Goal: Transaction & Acquisition: Purchase product/service

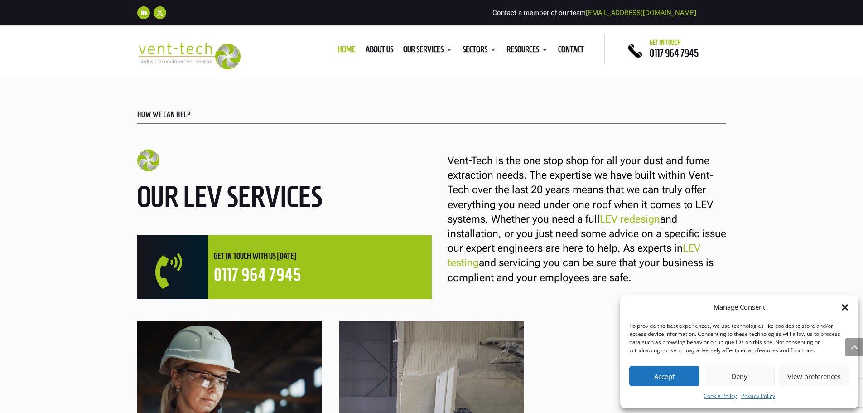
scroll to position [498, 0]
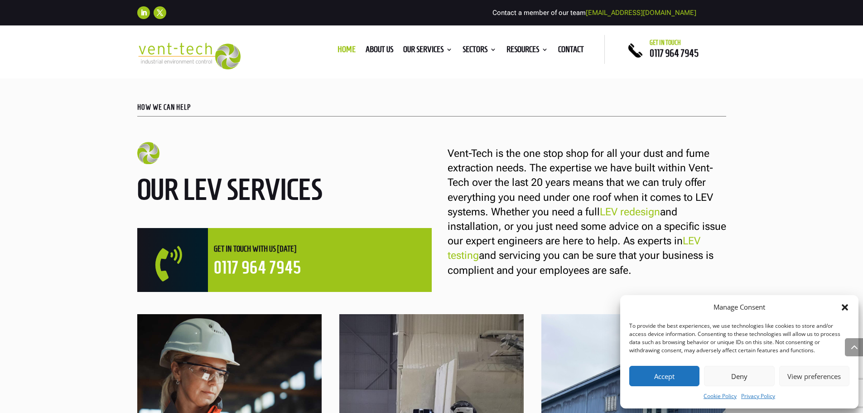
click at [842, 306] on icon "Close dialog" at bounding box center [844, 307] width 9 height 9
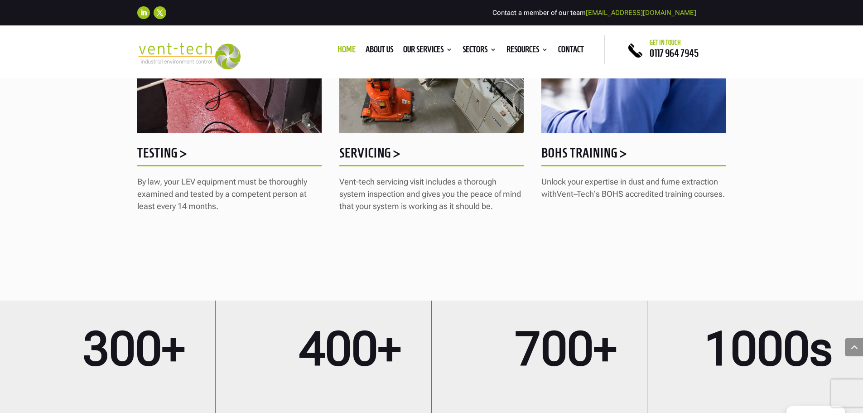
scroll to position [1132, 0]
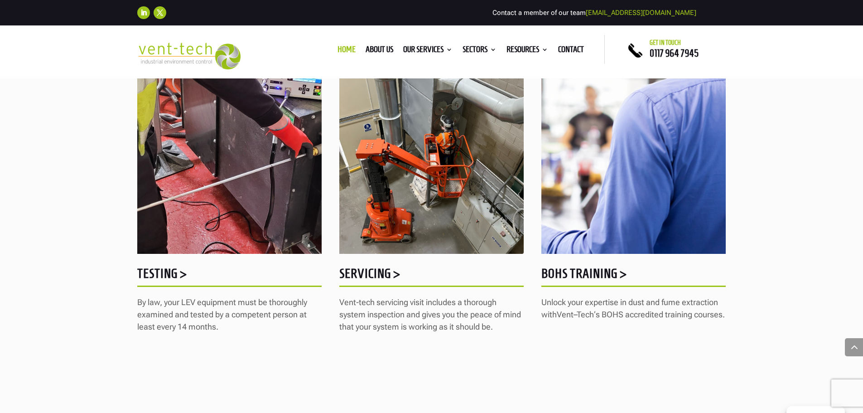
click at [599, 276] on h5 "BOHS Training >" at bounding box center [633, 276] width 184 height 18
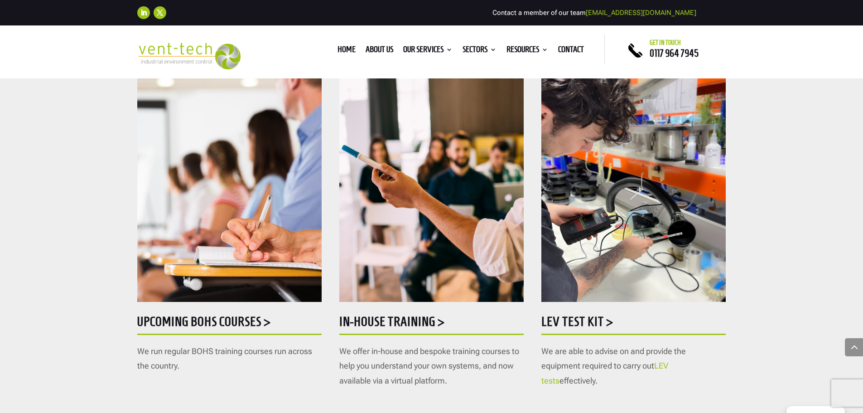
scroll to position [408, 0]
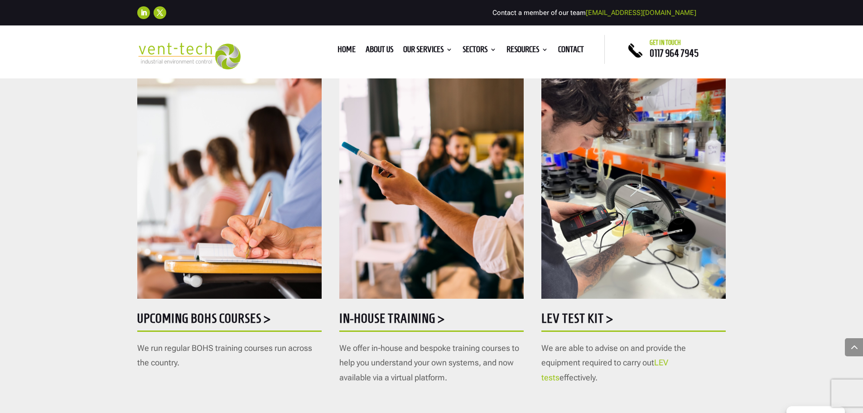
drag, startPoint x: 585, startPoint y: 316, endPoint x: 758, endPoint y: 315, distance: 172.5
click at [758, 315] on div "Upcoming BOHS courses > We run regular BOHS training courses run across the cou…" at bounding box center [431, 215] width 863 height 447
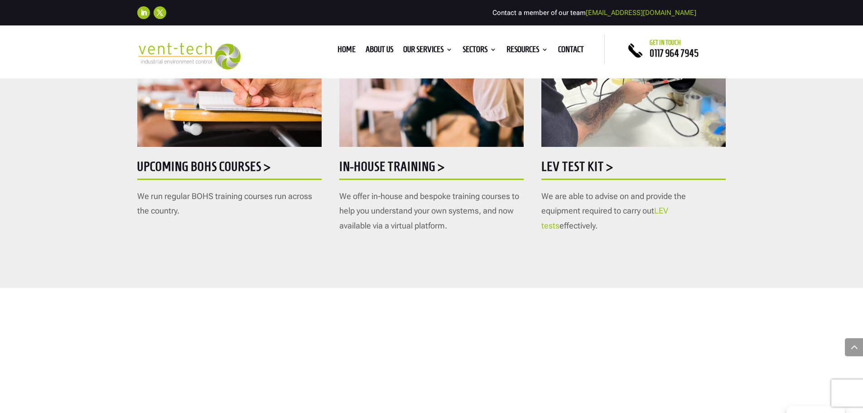
scroll to position [543, 0]
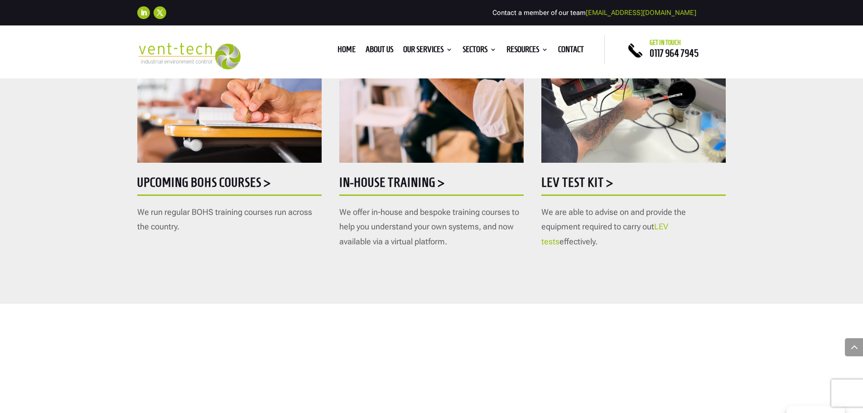
click at [221, 180] on h5 "Upcoming BOHS courses >" at bounding box center [229, 185] width 184 height 18
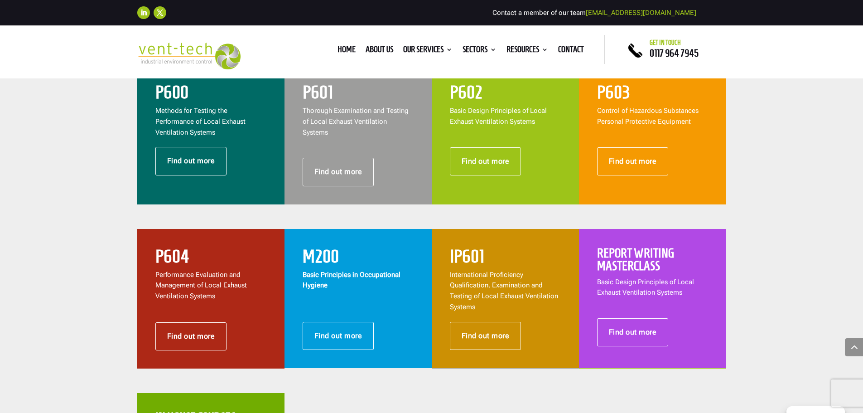
scroll to position [362, 0]
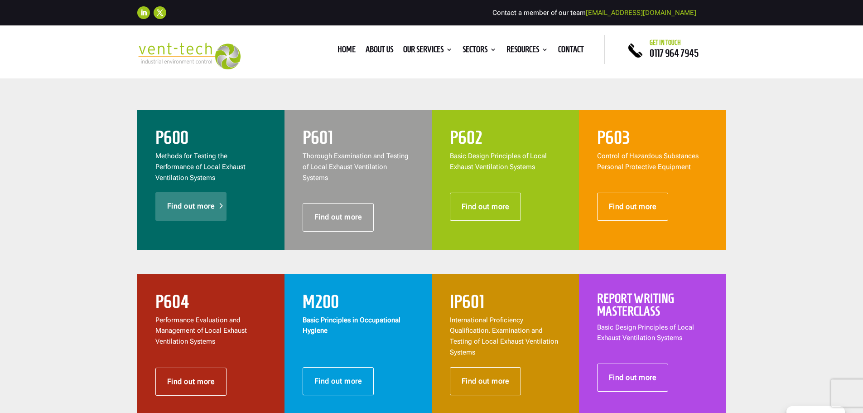
click at [203, 210] on link "Find out more" at bounding box center [191, 206] width 72 height 28
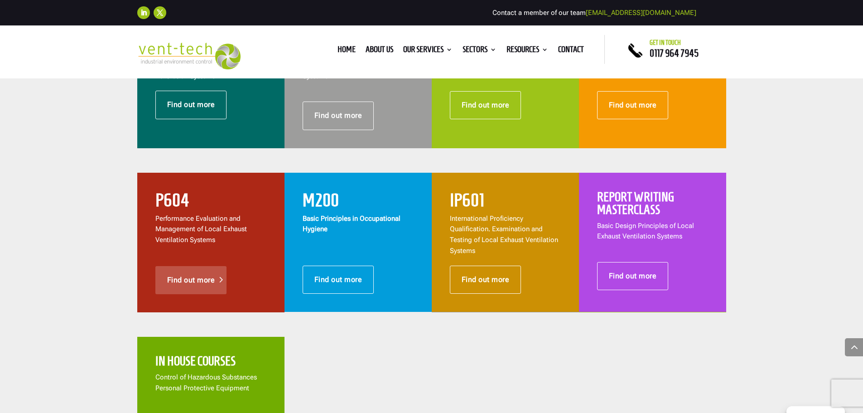
scroll to position [453, 0]
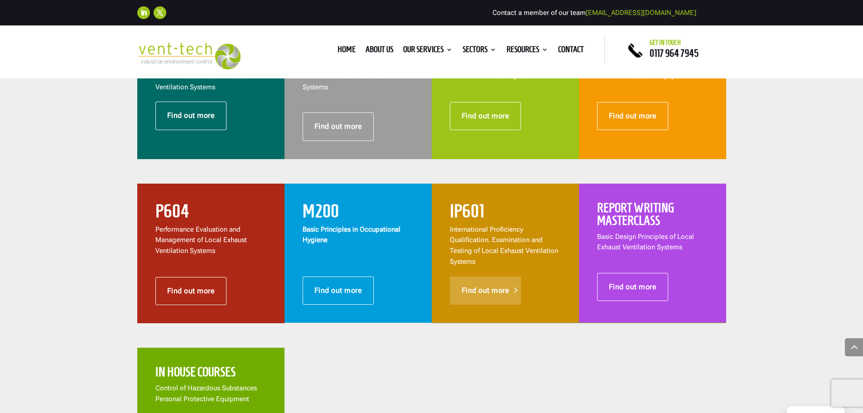
click at [510, 281] on link "Find out more" at bounding box center [486, 290] width 72 height 28
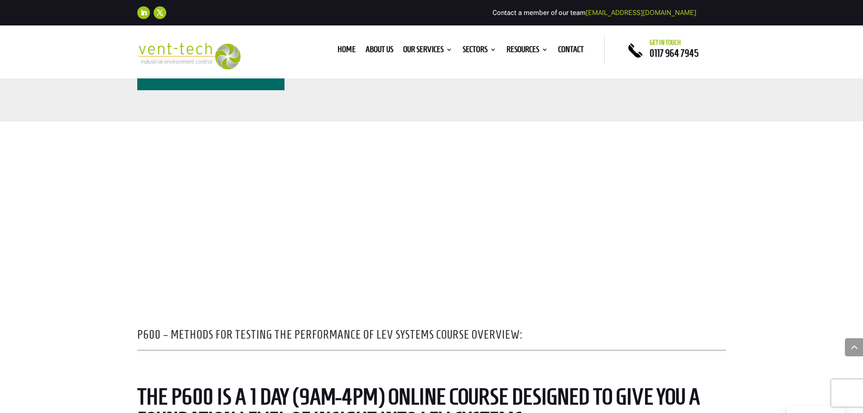
scroll to position [362, 0]
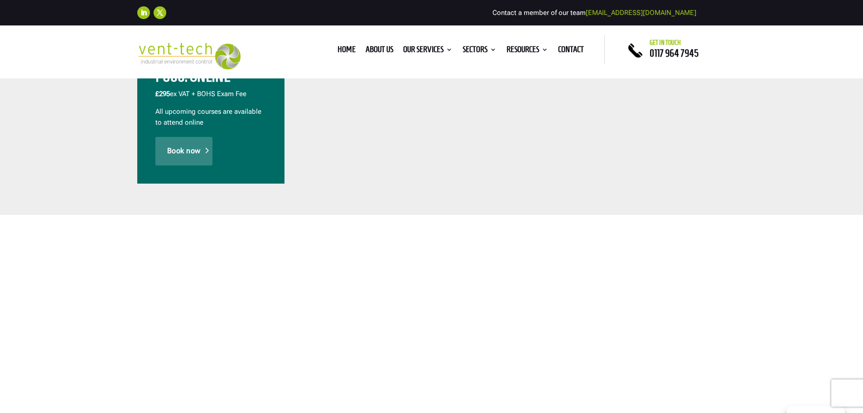
click at [196, 162] on link "Book now" at bounding box center [183, 151] width 57 height 28
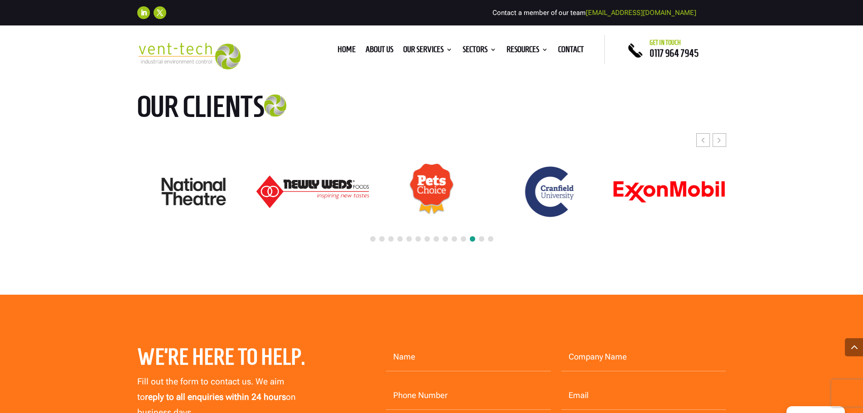
scroll to position [2128, 0]
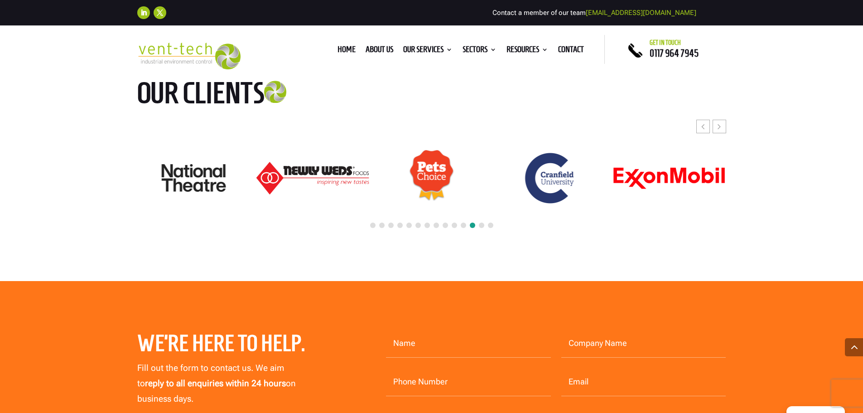
click at [487, 227] on div at bounding box center [431, 226] width 589 height 20
click at [489, 226] on span at bounding box center [490, 224] width 5 height 5
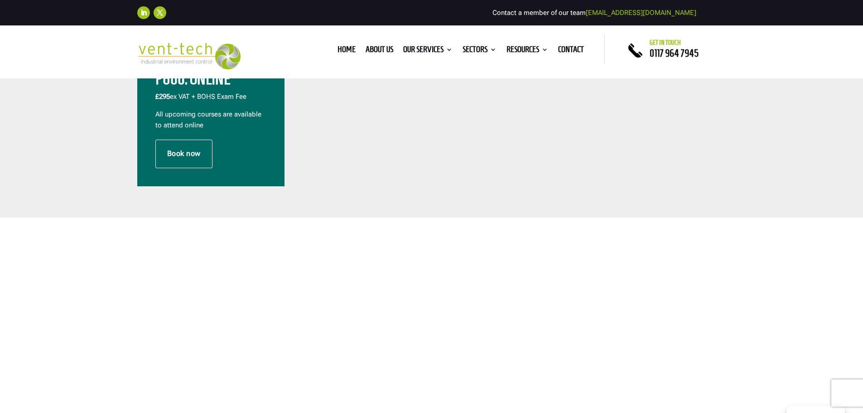
scroll to position [0, 0]
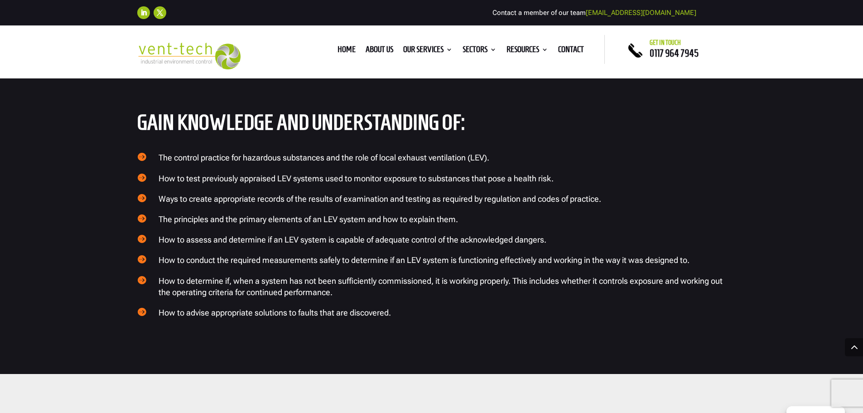
scroll to position [951, 0]
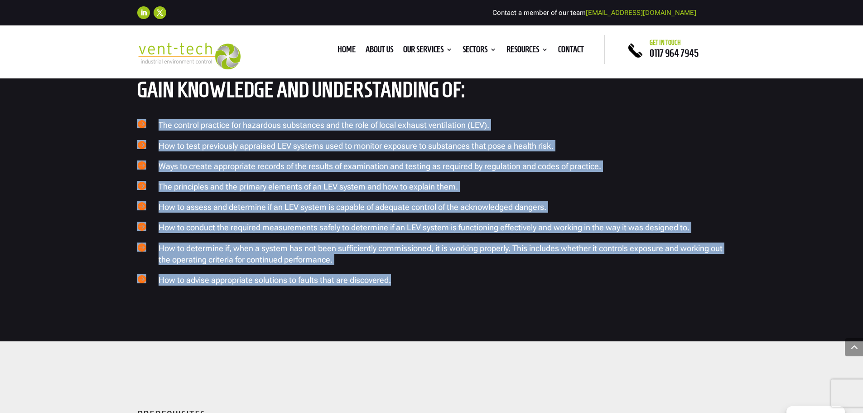
drag, startPoint x: 399, startPoint y: 281, endPoint x: 110, endPoint y: 128, distance: 326.8
click at [110, 128] on div "Gain knowledge and understanding of:  The control practice for hazardous subst…" at bounding box center [431, 187] width 863 height 308
drag, startPoint x: 405, startPoint y: 203, endPoint x: 413, endPoint y: 224, distance: 22.4
click at [405, 203] on span "How to assess and determine if an LEV system is capable of adequate control of …" at bounding box center [353, 207] width 388 height 10
click at [403, 287] on h4 "How to advise appropriate solutions to faults that are discovered." at bounding box center [442, 282] width 567 height 16
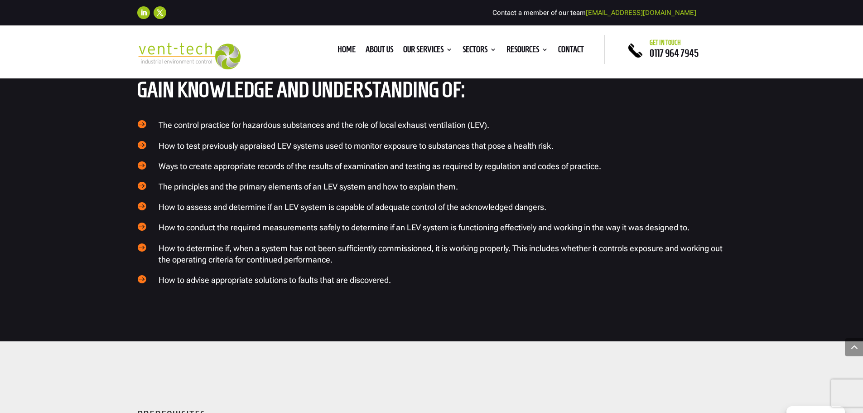
click at [398, 280] on h4 "How to advise appropriate solutions to faults that are discovered." at bounding box center [442, 282] width 567 height 16
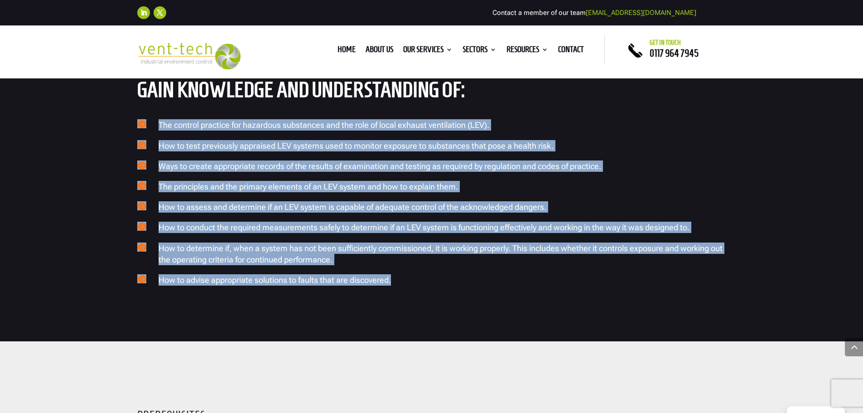
drag, startPoint x: 398, startPoint y: 280, endPoint x: 135, endPoint y: 121, distance: 307.6
click at [135, 121] on div "Gain knowledge and understanding of:  The control practice for hazardous subst…" at bounding box center [431, 187] width 863 height 308
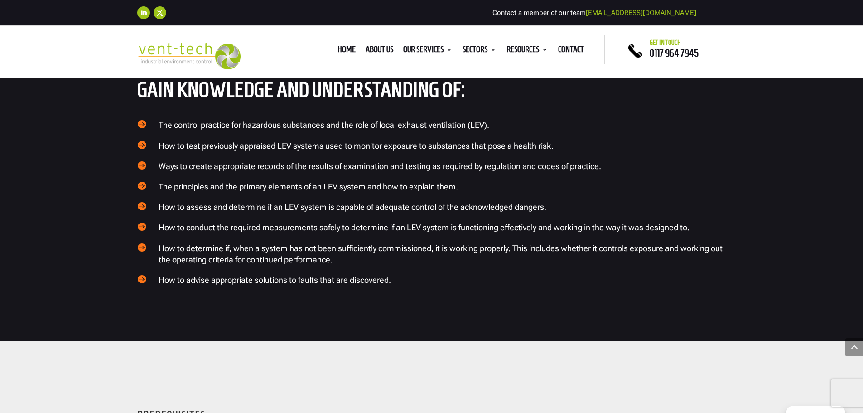
click at [242, 116] on div "Gain knowledge and understanding of:  The control practice for hazardous subst…" at bounding box center [431, 183] width 589 height 211
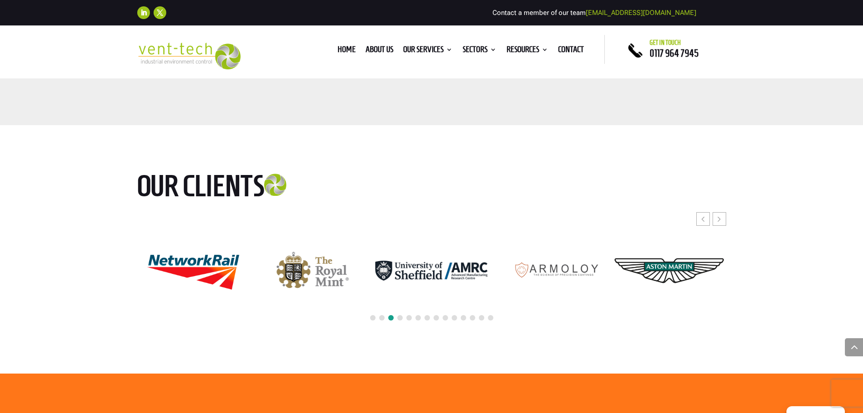
scroll to position [1811, 0]
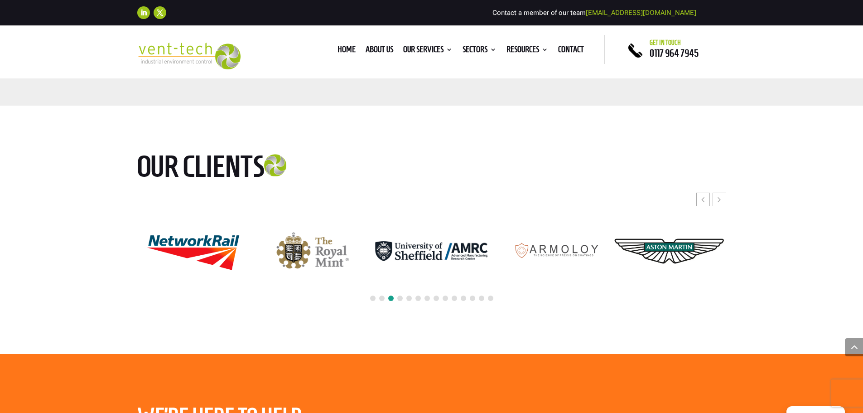
click at [400, 299] on span at bounding box center [399, 297] width 5 height 5
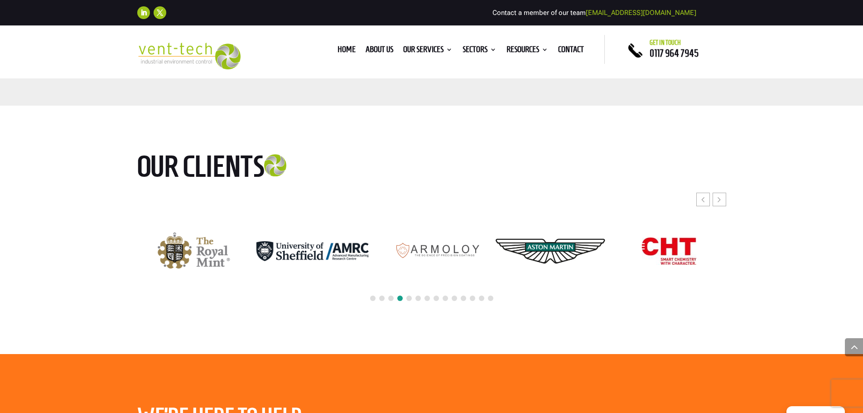
click at [408, 298] on span at bounding box center [408, 297] width 5 height 5
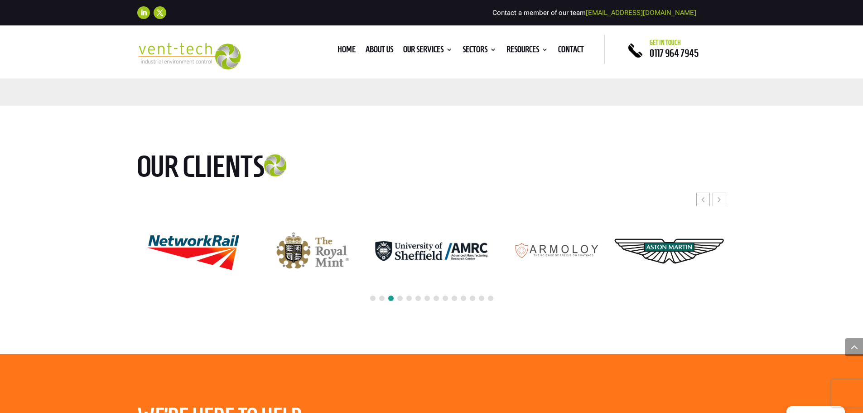
click at [418, 297] on span at bounding box center [417, 297] width 5 height 5
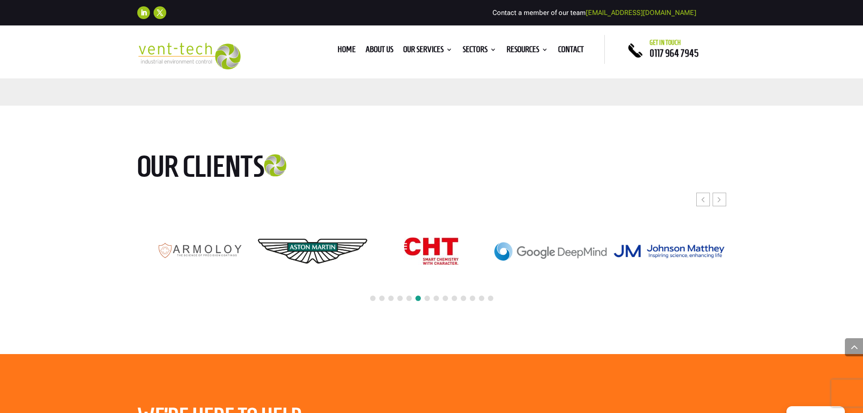
click at [374, 299] on span at bounding box center [372, 297] width 5 height 5
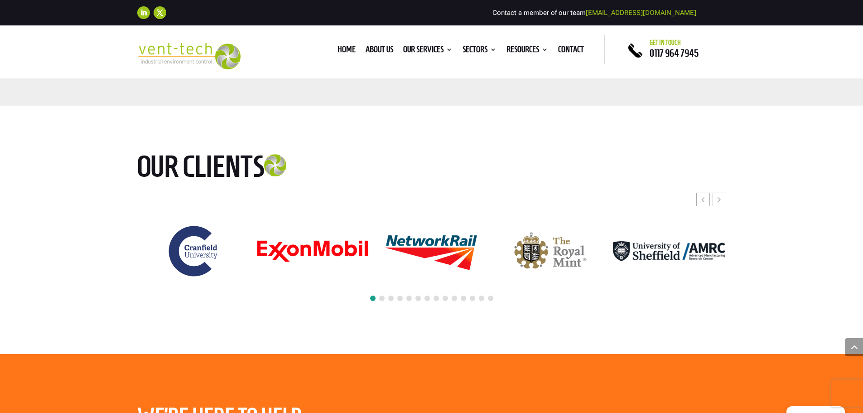
click at [373, 298] on span at bounding box center [372, 297] width 5 height 5
click at [379, 298] on span at bounding box center [381, 297] width 5 height 5
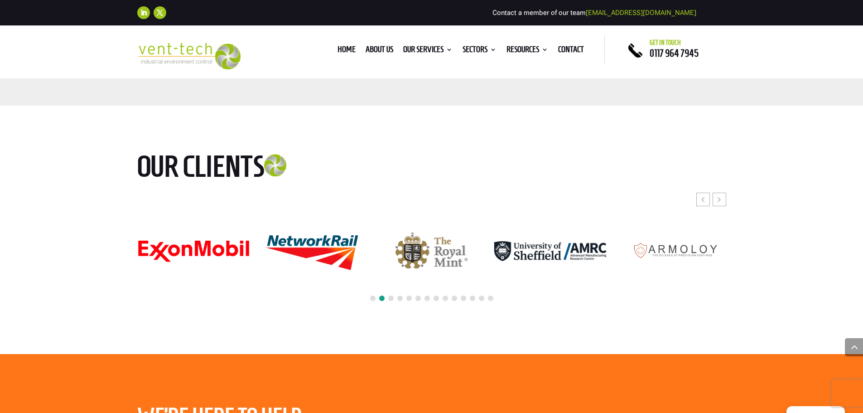
click at [372, 299] on span at bounding box center [372, 297] width 5 height 5
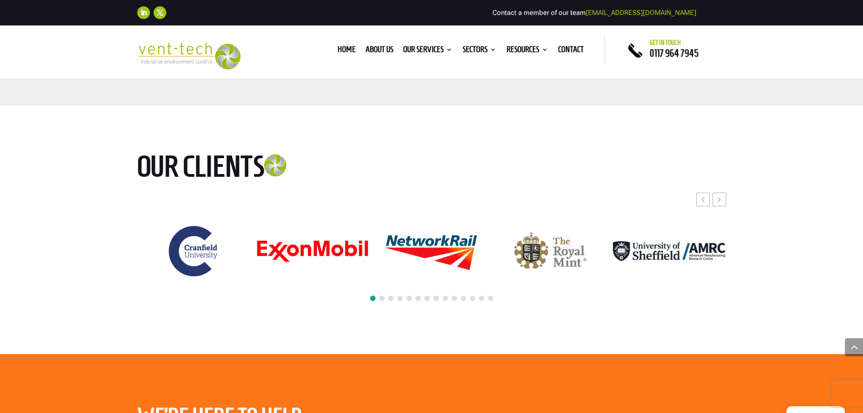
click at [382, 298] on span at bounding box center [381, 297] width 5 height 5
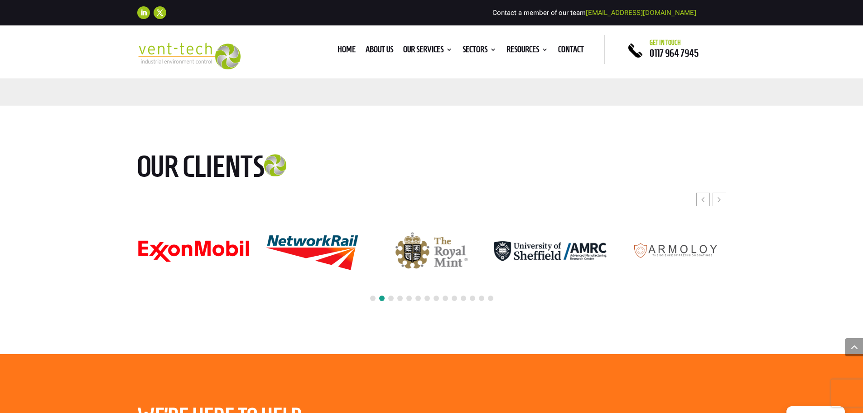
click at [387, 298] on div at bounding box center [431, 298] width 589 height 20
click at [392, 298] on span at bounding box center [390, 297] width 5 height 5
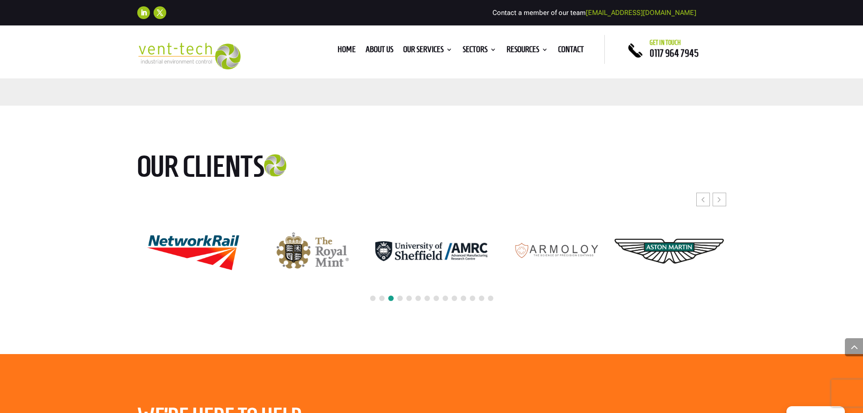
click at [398, 298] on span at bounding box center [399, 297] width 5 height 5
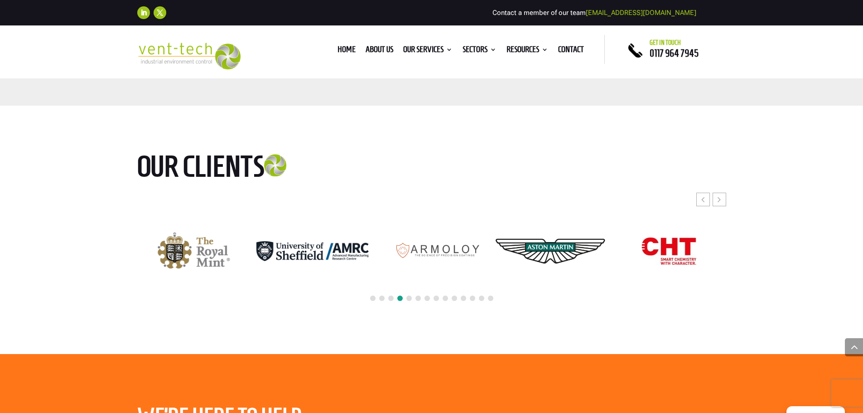
click at [408, 300] on span at bounding box center [408, 297] width 5 height 5
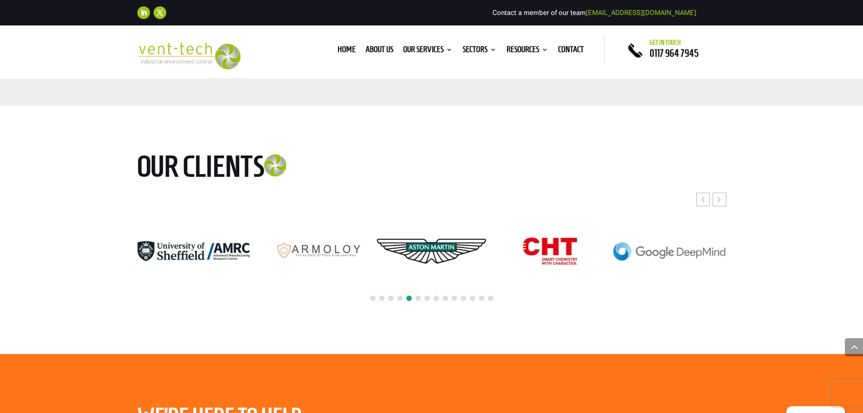
click at [416, 299] on span at bounding box center [417, 297] width 5 height 5
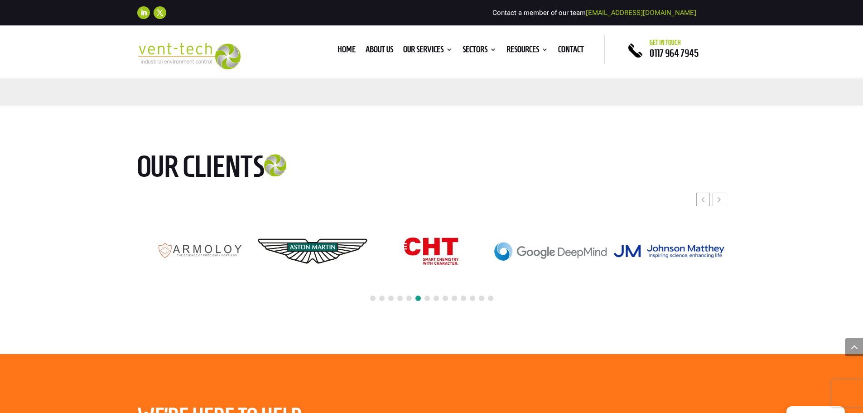
click at [425, 299] on span at bounding box center [426, 297] width 5 height 5
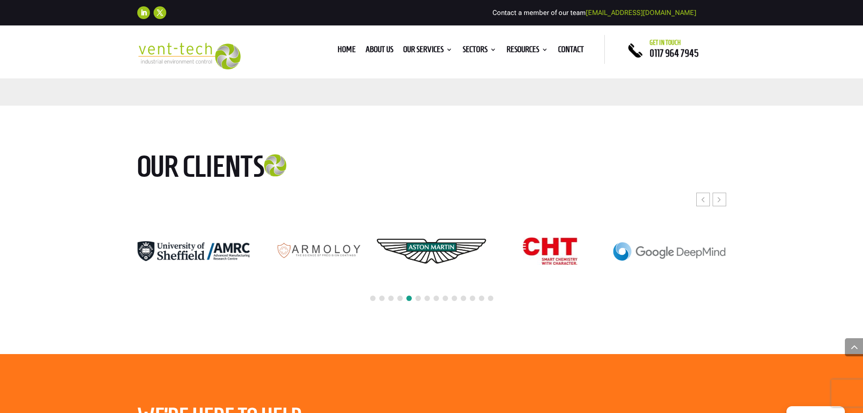
click at [439, 298] on div at bounding box center [431, 298] width 589 height 20
click at [436, 298] on span at bounding box center [435, 297] width 5 height 5
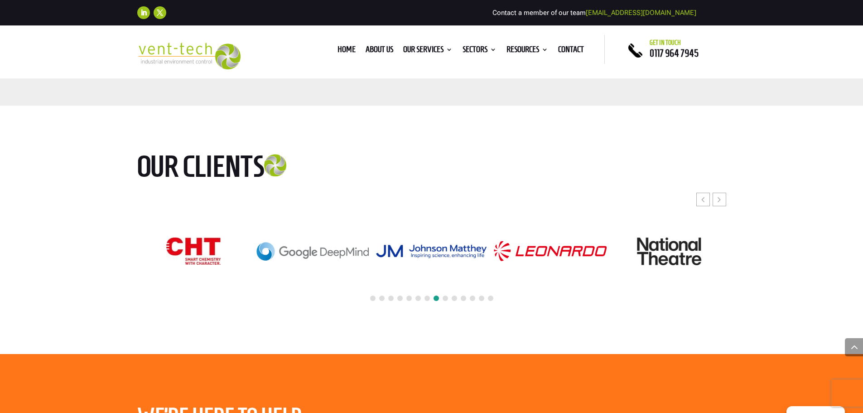
click at [473, 298] on span at bounding box center [472, 297] width 5 height 5
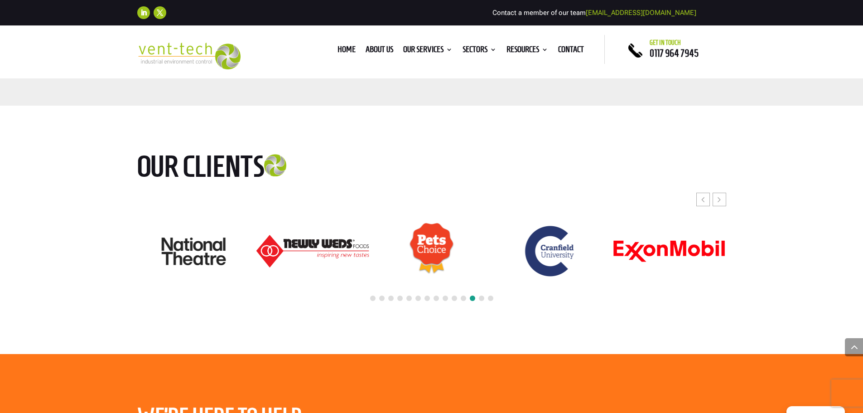
click at [491, 299] on span at bounding box center [490, 297] width 5 height 5
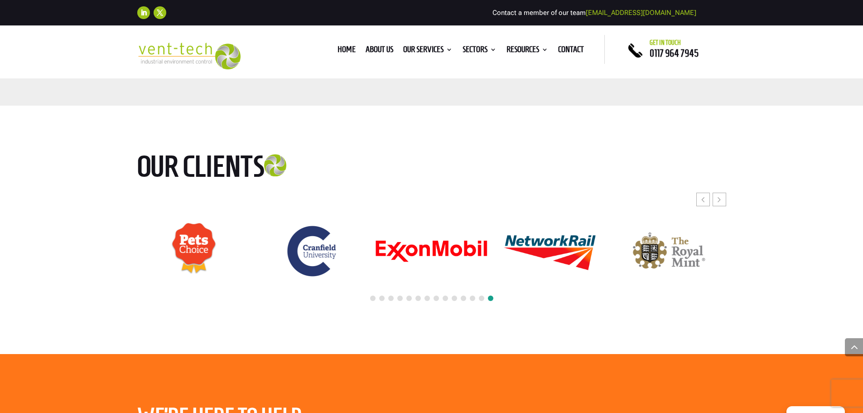
click at [480, 298] on span at bounding box center [481, 297] width 5 height 5
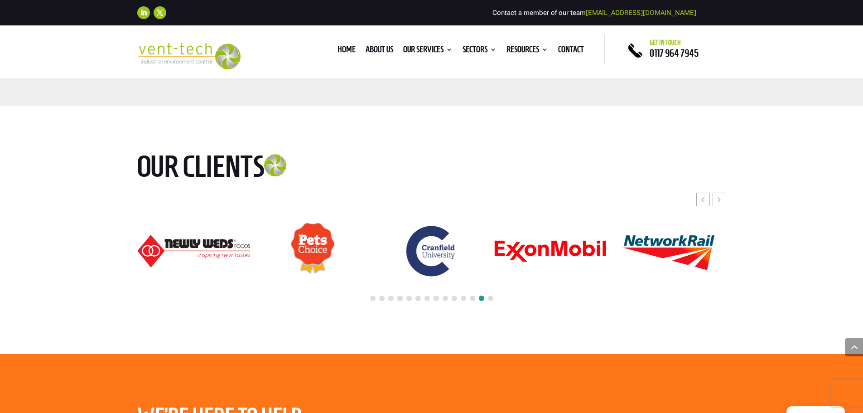
click at [471, 297] on span at bounding box center [472, 297] width 5 height 5
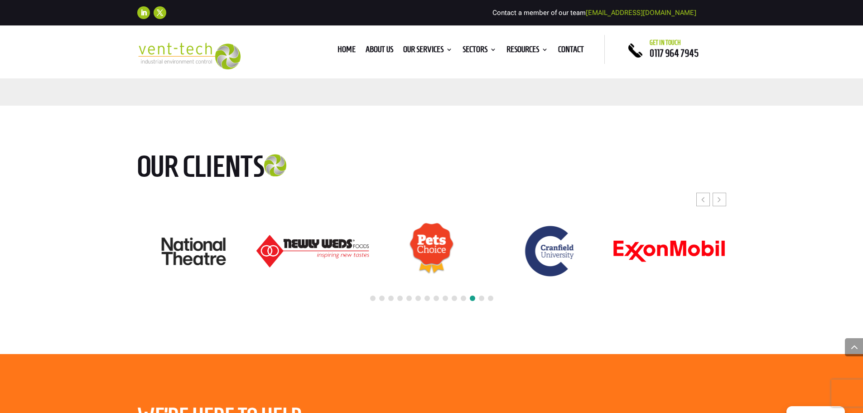
click at [464, 298] on span at bounding box center [463, 297] width 5 height 5
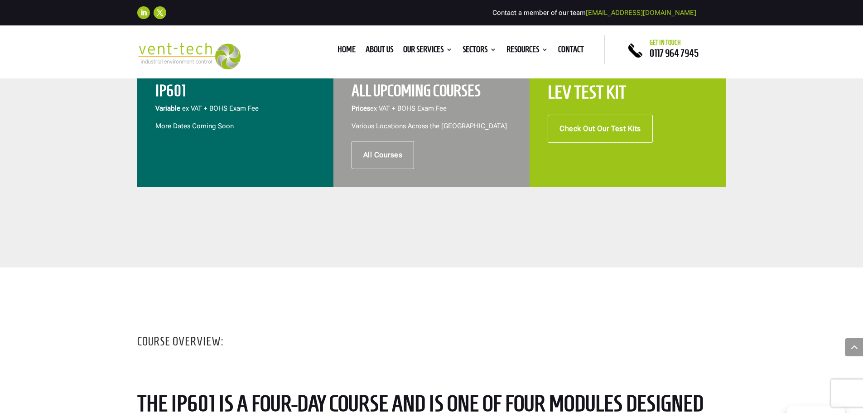
scroll to position [362, 0]
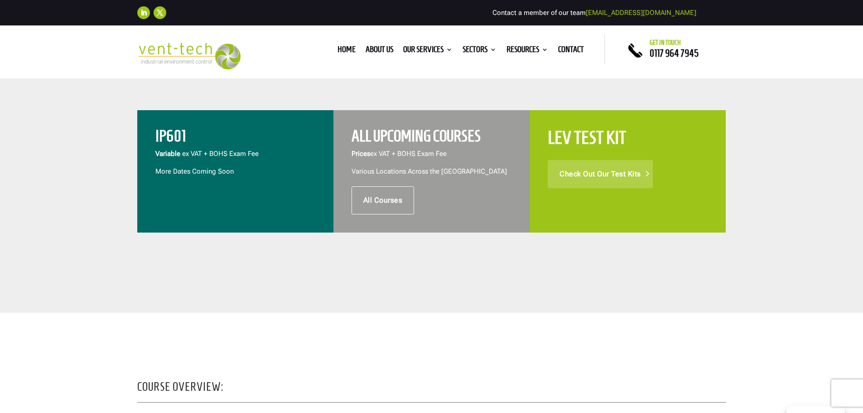
click at [585, 170] on link "Check Out Our Test Kits" at bounding box center [600, 174] width 105 height 28
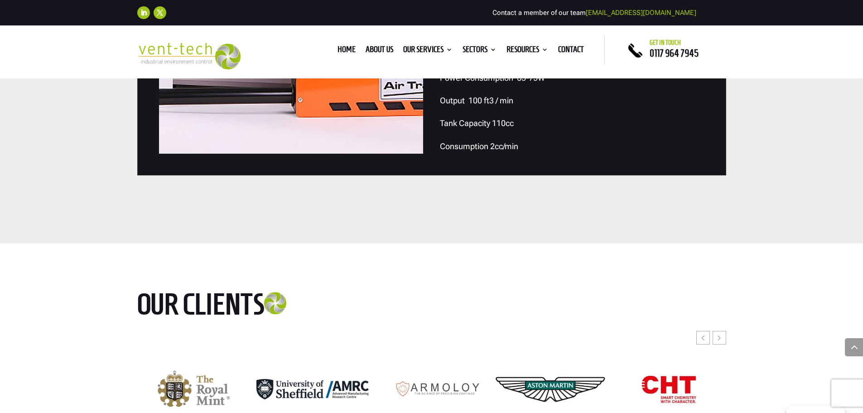
scroll to position [2808, 0]
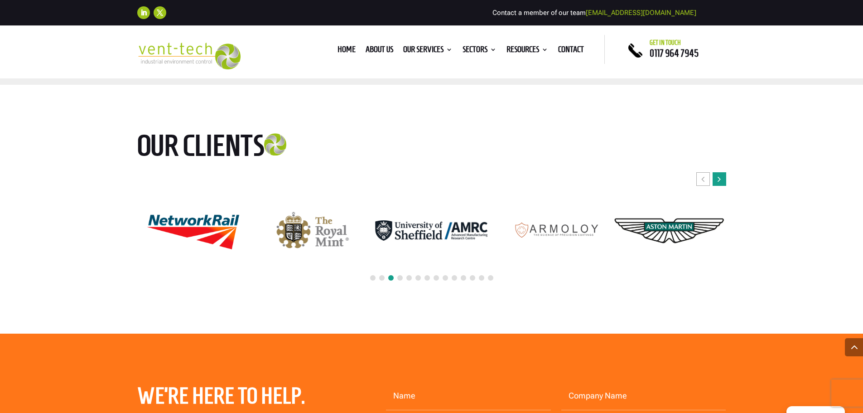
click at [720, 178] on icon "Next slide" at bounding box center [718, 178] width 3 height 9
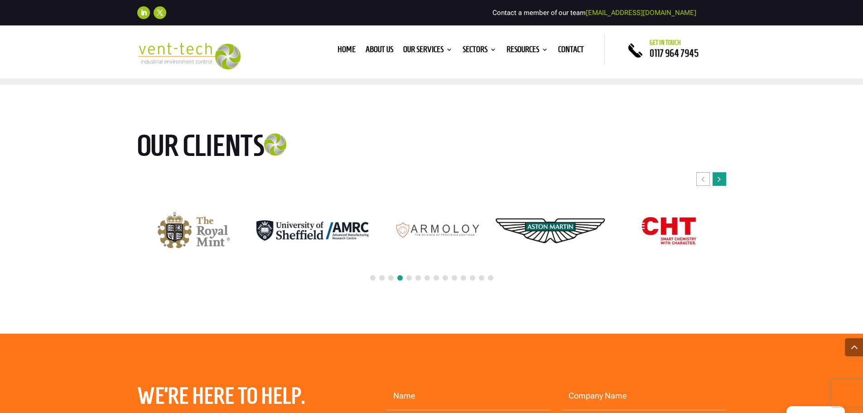
click at [720, 178] on icon "Next slide" at bounding box center [718, 178] width 3 height 9
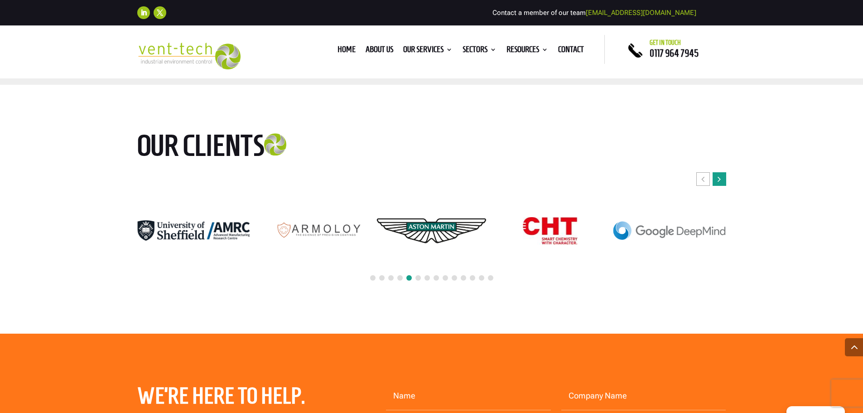
click at [720, 178] on icon "Next slide" at bounding box center [718, 178] width 3 height 9
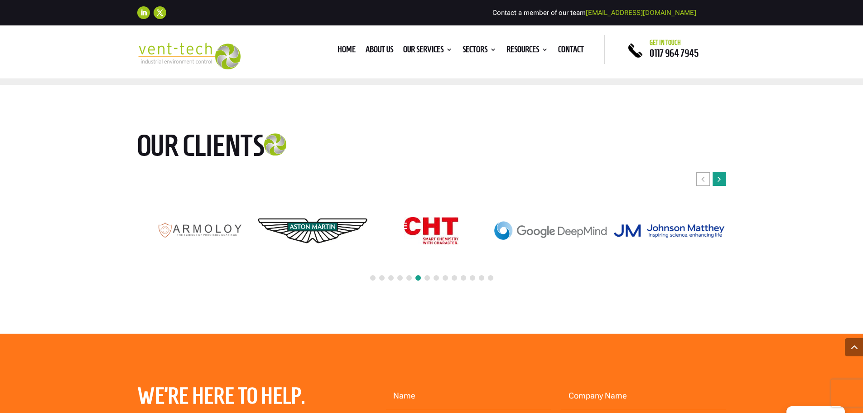
click at [720, 178] on icon "Next slide" at bounding box center [718, 178] width 3 height 9
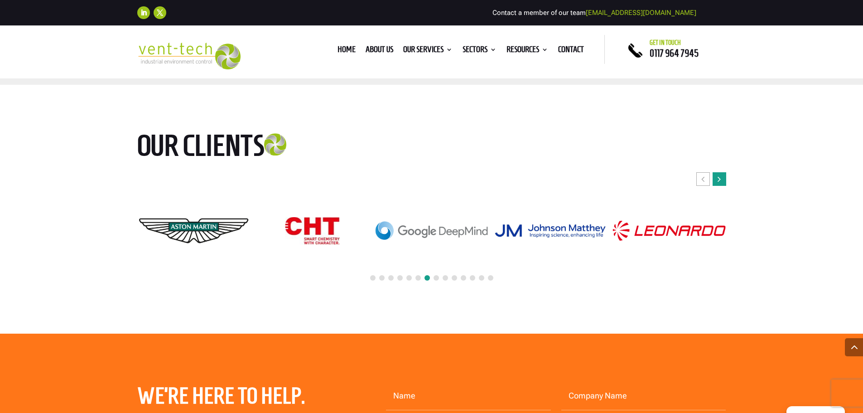
click at [720, 178] on icon "Next slide" at bounding box center [718, 178] width 3 height 9
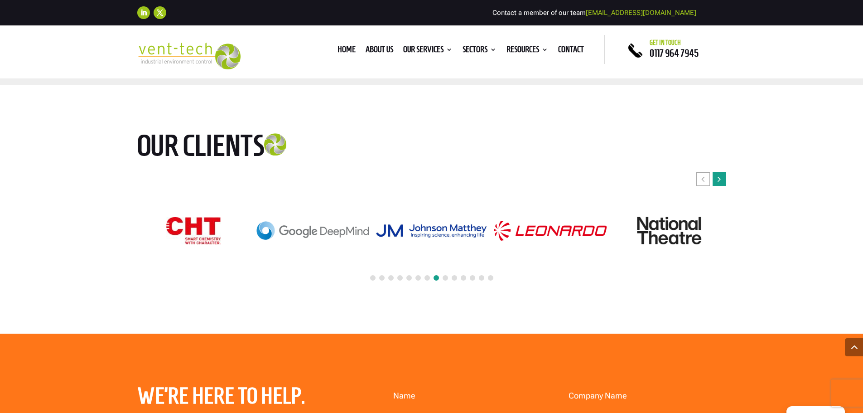
click at [720, 178] on icon "Next slide" at bounding box center [718, 178] width 3 height 9
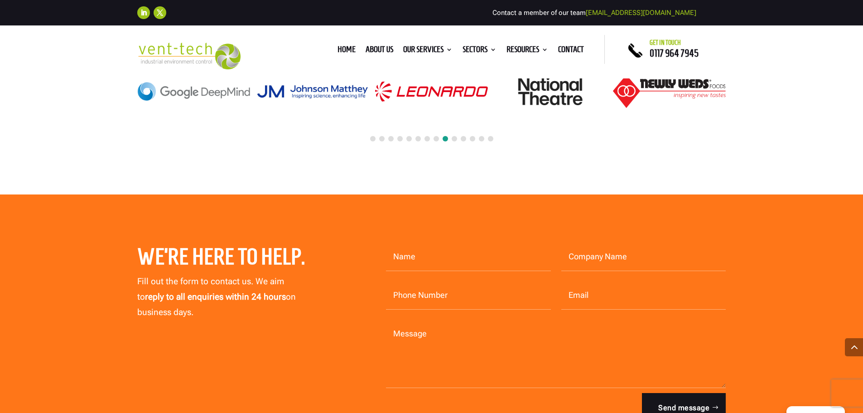
scroll to position [2944, 0]
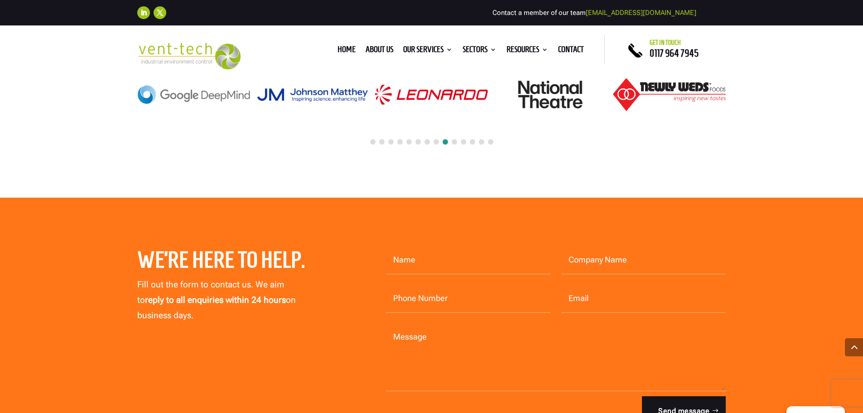
click at [469, 290] on input "Phone Number" at bounding box center [468, 298] width 165 height 28
drag, startPoint x: 466, startPoint y: 298, endPoint x: 353, endPoint y: 283, distance: 113.6
click at [356, 284] on div "We’re here to help. Fill out the form to contact us. We aim to reply to all enq…" at bounding box center [431, 336] width 589 height 205
click at [337, 269] on div "We’re here to help. Fill out the form to contact us. We aim to reply to all enq…" at bounding box center [245, 284] width 216 height 77
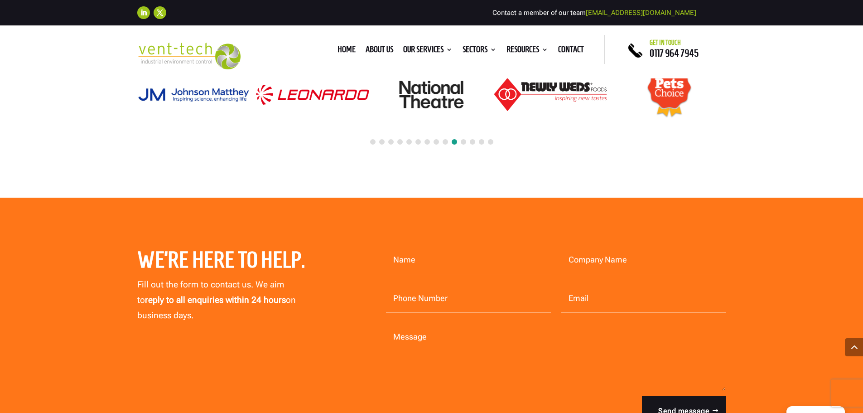
click at [403, 261] on input "Name" at bounding box center [468, 260] width 165 height 28
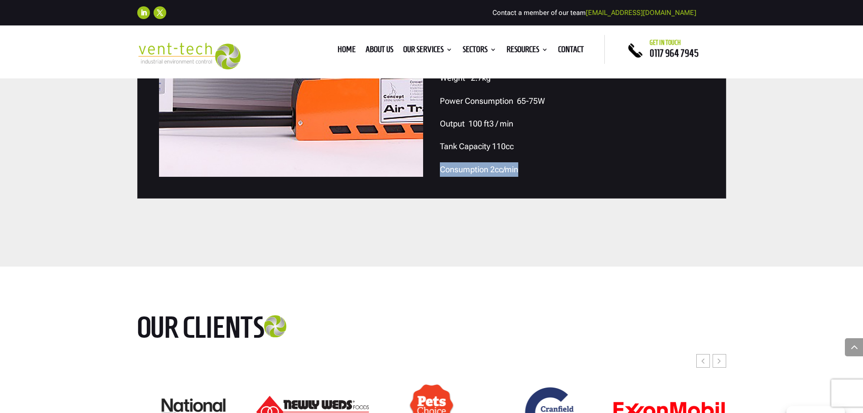
scroll to position [2627, 0]
drag, startPoint x: 518, startPoint y: 304, endPoint x: 522, endPoint y: 181, distance: 123.2
click at [522, 181] on div "Concept Air Trace MK2 – Hand held battery Smoke Machine The Concept Air Trace M…" at bounding box center [431, 20] width 589 height 356
click at [521, 187] on div "Concept Air Trace MK2 – Hand held battery Smoke Machine The Concept Air Trace M…" at bounding box center [431, 20] width 589 height 356
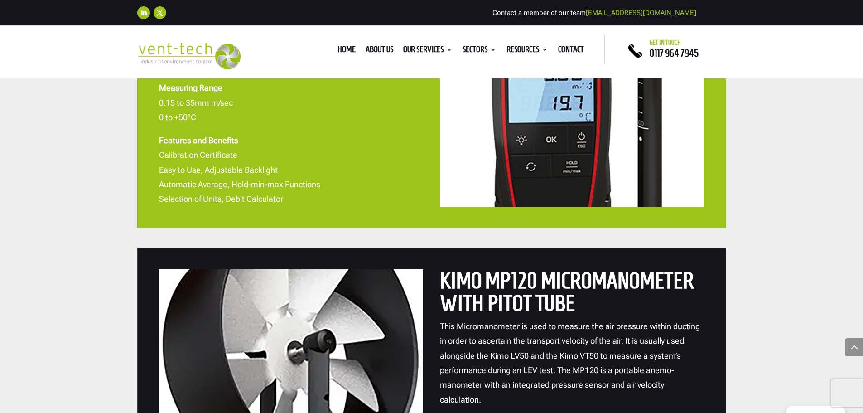
scroll to position [1313, 0]
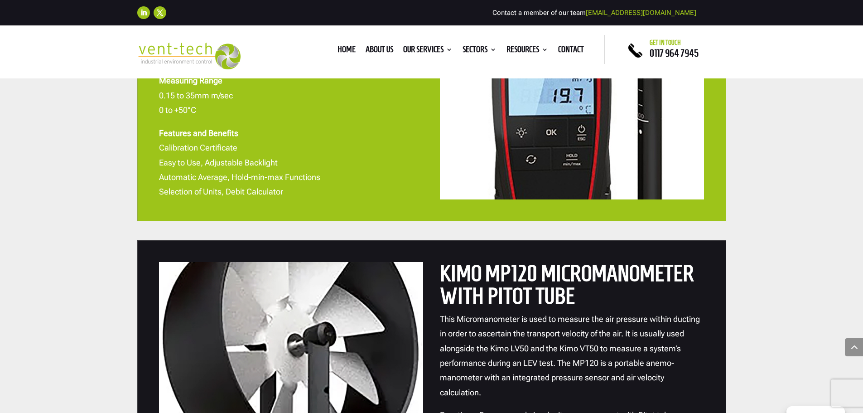
click at [298, 165] on p "Features and Benefits Calibration Certificate Easy to Use, Adjustable Backlight…" at bounding box center [291, 162] width 264 height 73
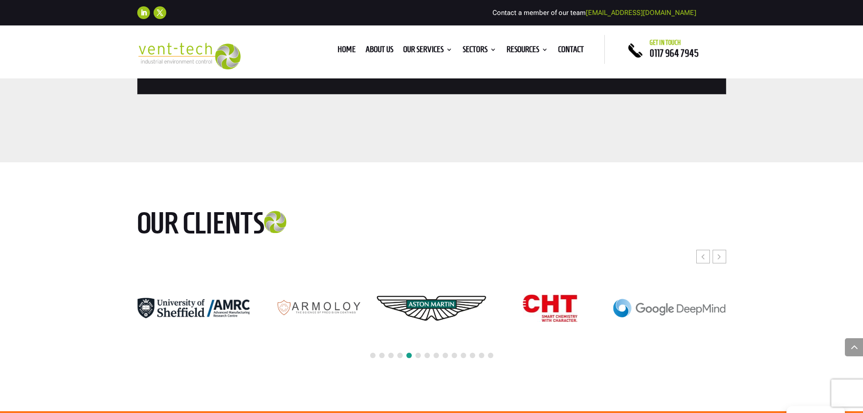
scroll to position [2898, 0]
